Goal: Task Accomplishment & Management: Use online tool/utility

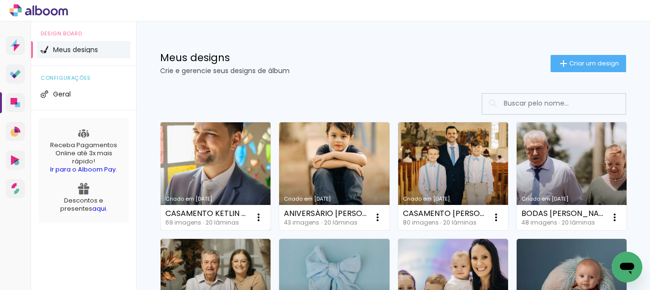
click at [229, 181] on link "Criado em [DATE]" at bounding box center [216, 176] width 110 height 108
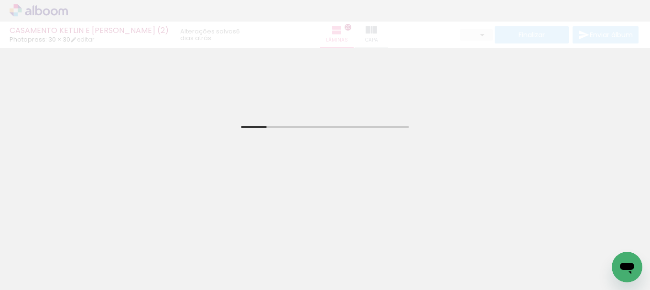
click at [50, 261] on iron-icon at bounding box center [49, 262] width 8 height 8
click at [36, 258] on div at bounding box center [30, 259] width 49 height 16
